Goal: Task Accomplishment & Management: Complete application form

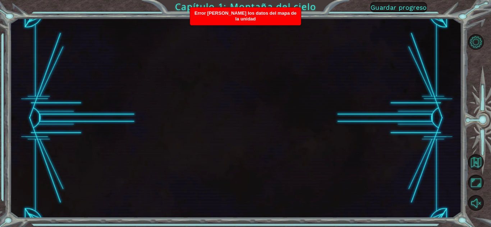
click at [231, 16] on div "Error [PERSON_NAME] los datos del mapa de la unidad" at bounding box center [245, 17] width 111 height 18
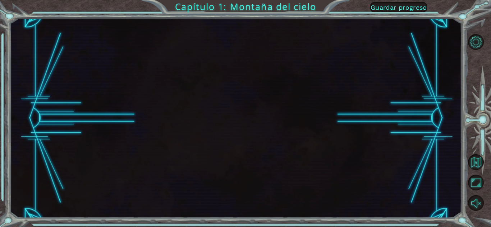
click at [395, 12] on button "Guardar progreso" at bounding box center [398, 7] width 57 height 10
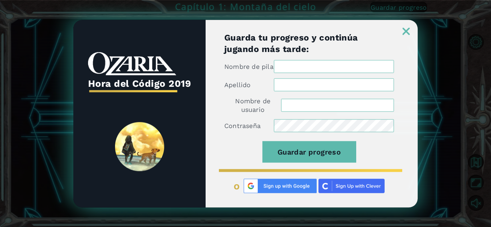
type input "[EMAIL_ADDRESS][DOMAIN_NAME]"
click at [298, 66] on input "Nombre de pila" at bounding box center [334, 66] width 120 height 13
type input "[PERSON_NAME] [PERSON_NAME]"
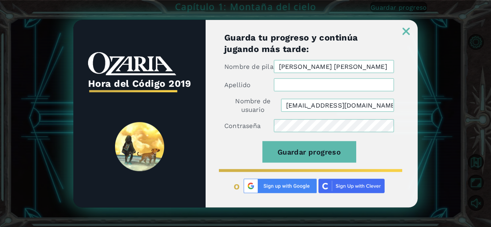
click at [313, 89] on input "Apellido" at bounding box center [334, 84] width 120 height 13
type input "[PERSON_NAME]"
click at [379, 66] on input "[PERSON_NAME] [PERSON_NAME]" at bounding box center [334, 66] width 120 height 13
type input "[PERSON_NAME]"
click at [262, 141] on button "Guardar progreso" at bounding box center [309, 152] width 94 height 22
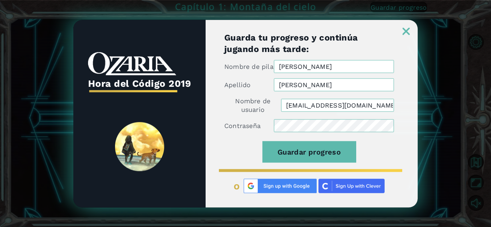
click at [216, 124] on div "Guarda tu progreso y continúa jugando más tarde: Nombre de [PERSON_NAME] [PERSO…" at bounding box center [311, 120] width 212 height 176
click at [374, 107] on input "[EMAIL_ADDRESS][DOMAIN_NAME]" at bounding box center [337, 105] width 113 height 13
type input "a"
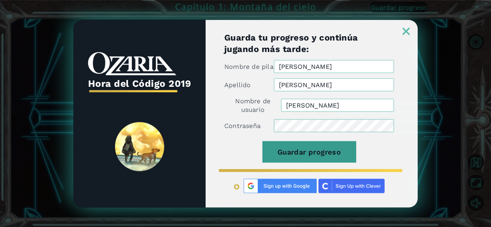
click at [309, 153] on font "Guardar progreso" at bounding box center [308, 152] width 63 height 9
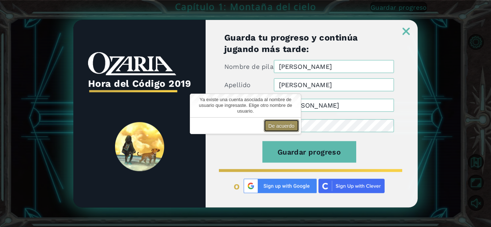
click at [283, 121] on button "De acuerdo" at bounding box center [281, 126] width 35 height 13
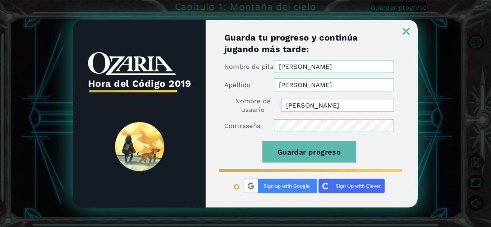
click at [317, 108] on input "[PERSON_NAME]" at bounding box center [337, 105] width 113 height 13
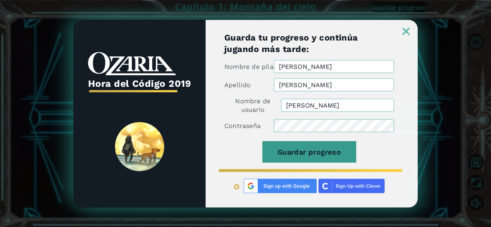
click at [311, 161] on button "Guardar progreso" at bounding box center [309, 152] width 94 height 22
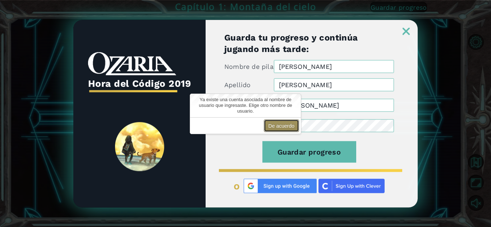
drag, startPoint x: 285, startPoint y: 124, endPoint x: 287, endPoint y: 131, distance: 7.8
click at [287, 131] on button "De acuerdo" at bounding box center [281, 126] width 35 height 13
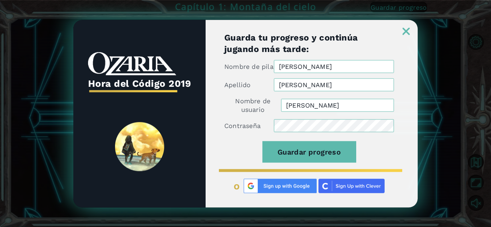
click at [315, 104] on input "[PERSON_NAME]" at bounding box center [337, 105] width 113 height 13
type input "A"
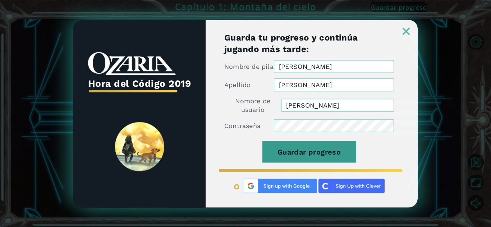
click at [311, 155] on font "Guardar progreso" at bounding box center [308, 152] width 63 height 9
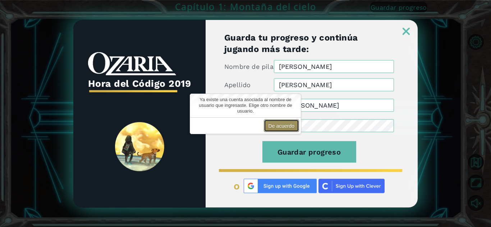
drag, startPoint x: 277, startPoint y: 120, endPoint x: 291, endPoint y: 122, distance: 14.8
click at [291, 122] on button "De acuerdo" at bounding box center [281, 126] width 35 height 13
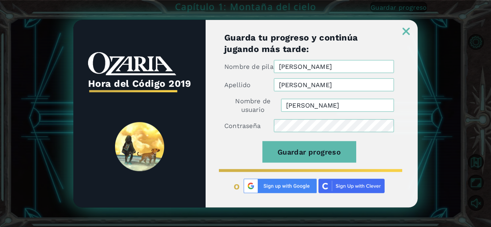
click at [310, 109] on input "[PERSON_NAME]" at bounding box center [337, 105] width 113 height 13
type input "k"
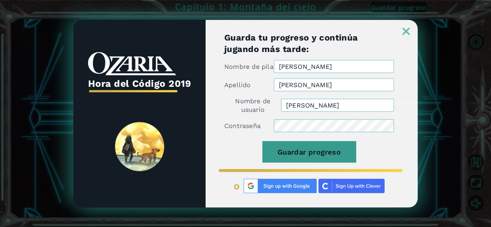
type input "[PERSON_NAME]"
click at [305, 154] on font "Guardar progreso" at bounding box center [308, 152] width 63 height 9
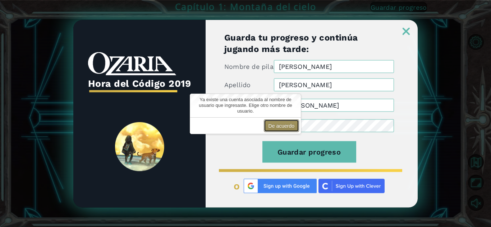
click at [277, 124] on font "De acuerdo" at bounding box center [281, 126] width 26 height 6
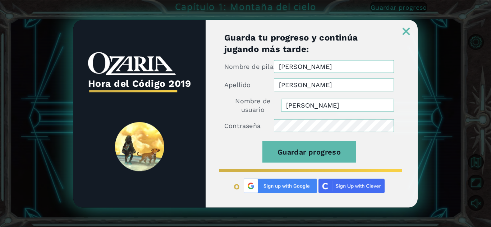
click at [409, 29] on img at bounding box center [405, 31] width 7 height 7
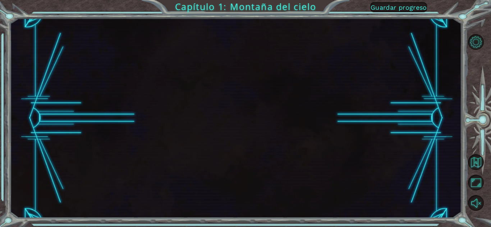
click at [334, 57] on div at bounding box center [235, 118] width 451 height 200
